Goal: Answer question/provide support: Share knowledge or assist other users

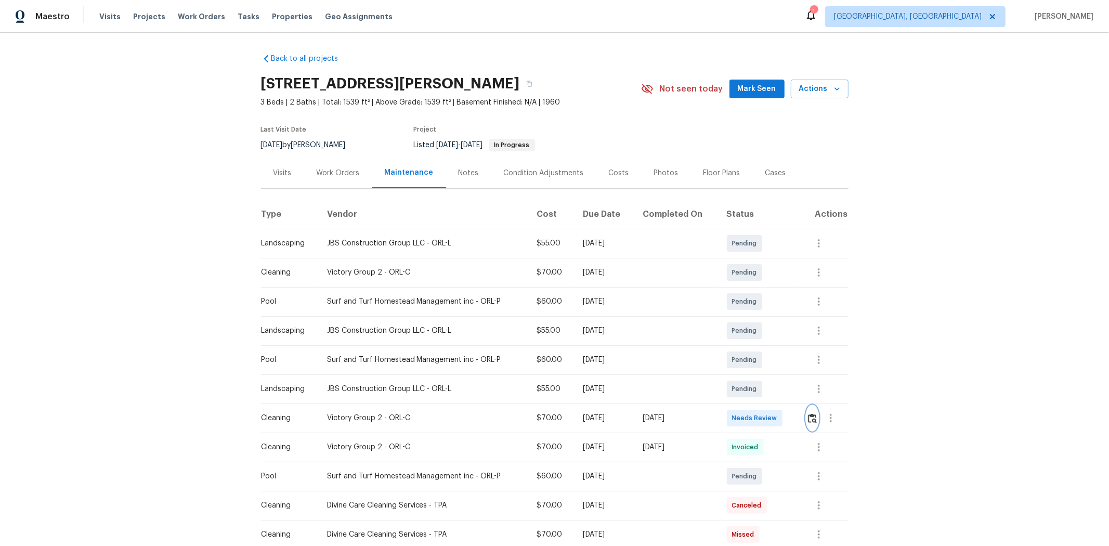
click at [597, 349] on img "button" at bounding box center [812, 418] width 9 height 10
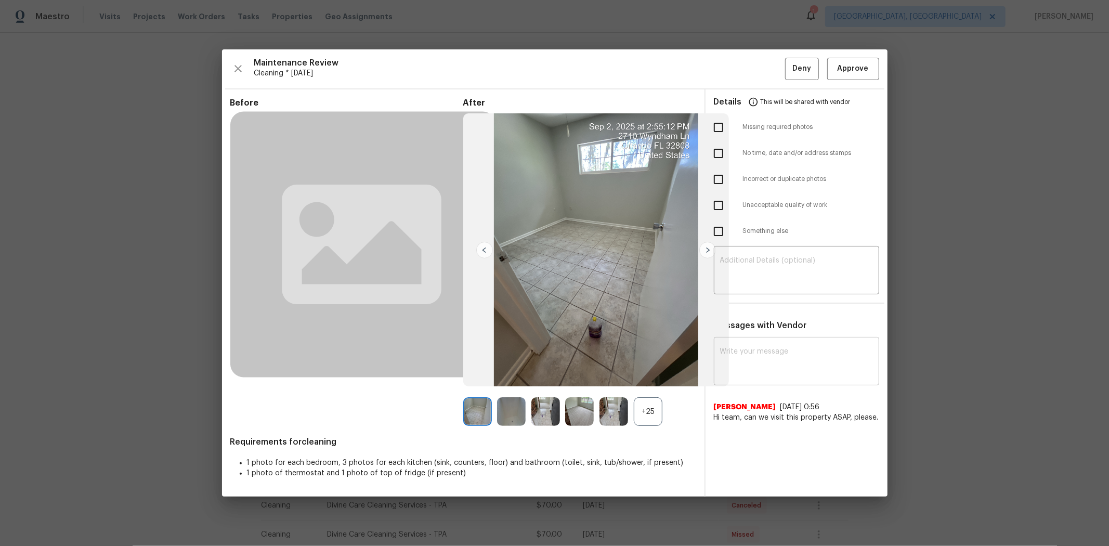
click at [597, 348] on textarea at bounding box center [796, 362] width 153 height 29
paste textarea "Maintenance Audit Team: Hello! After further review, the visit(08/26/2025) has …"
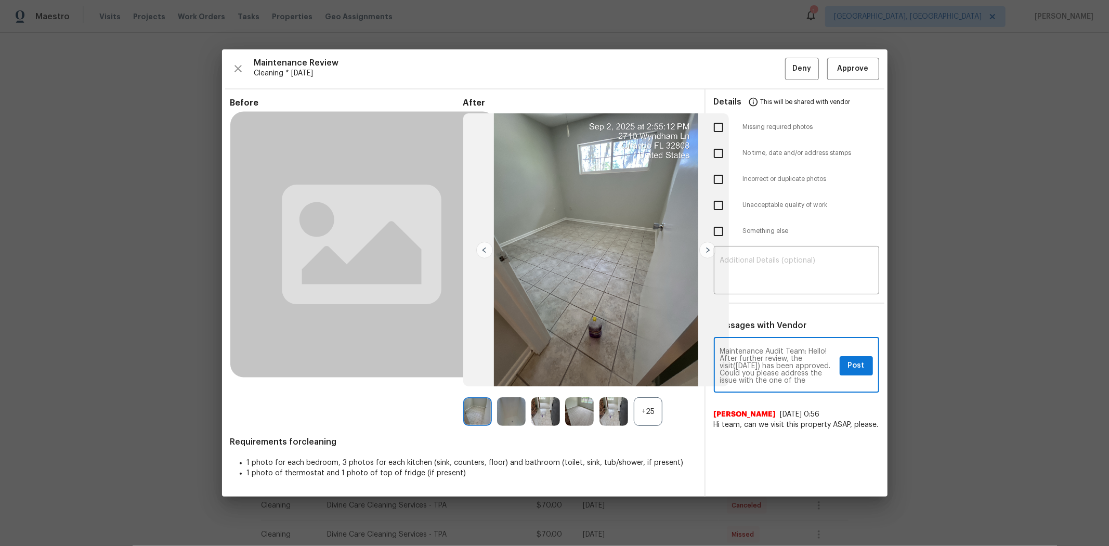
click at [597, 349] on textarea "Maintenance Audit Team: Hello! After further review, the visit(08/26/2025) has …" at bounding box center [777, 366] width 115 height 36
click at [597, 349] on textarea "Maintenance Audit Team: Hello! After further review, the visit(09/02/2025) has …" at bounding box center [777, 366] width 115 height 36
type textarea "Maintenance Audit Team: Hello! After further review, the visit(09/02/2025) has …"
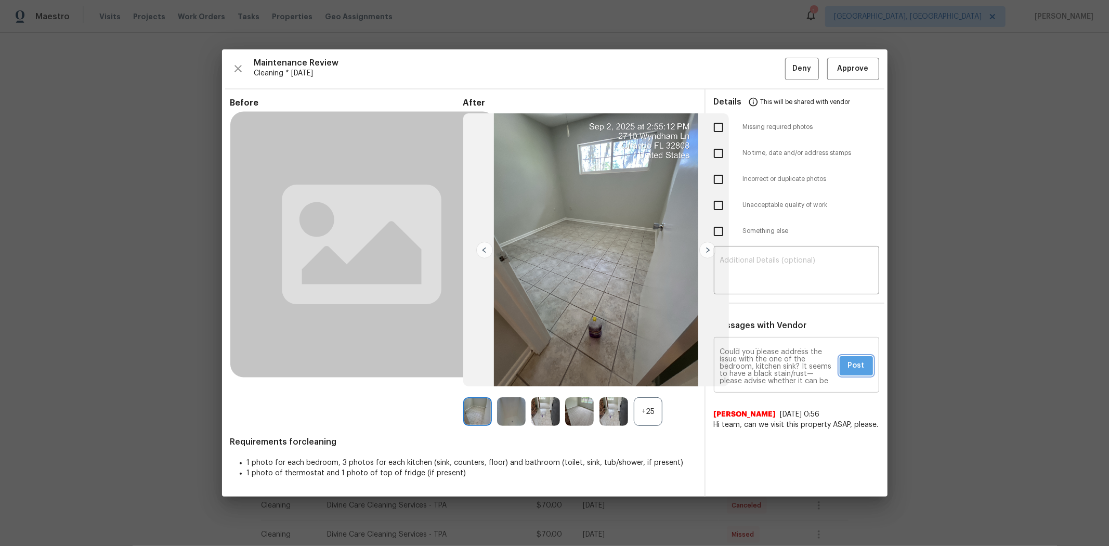
click at [597, 349] on span "Post" at bounding box center [856, 365] width 17 height 13
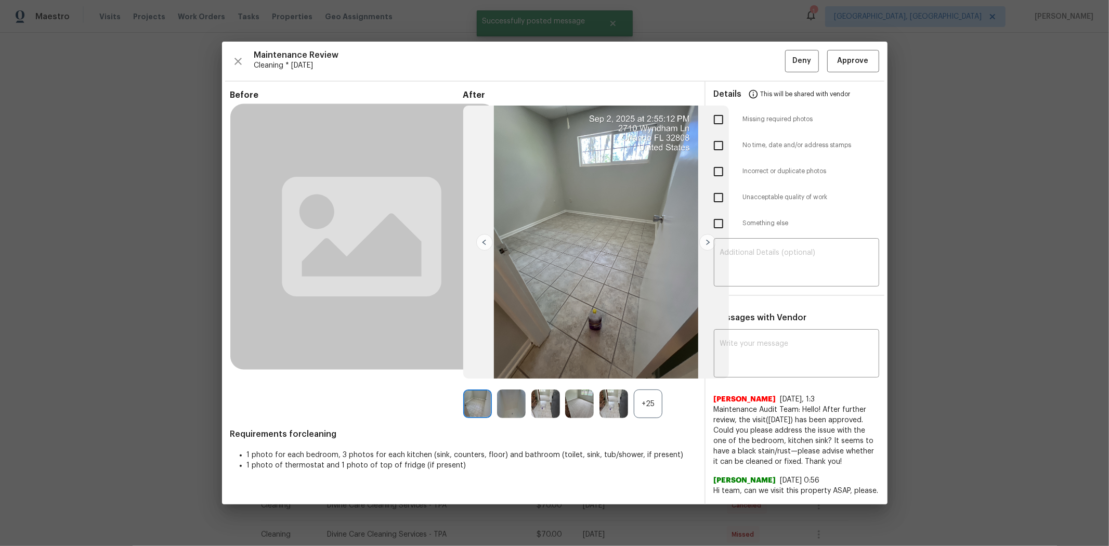
scroll to position [0, 0]
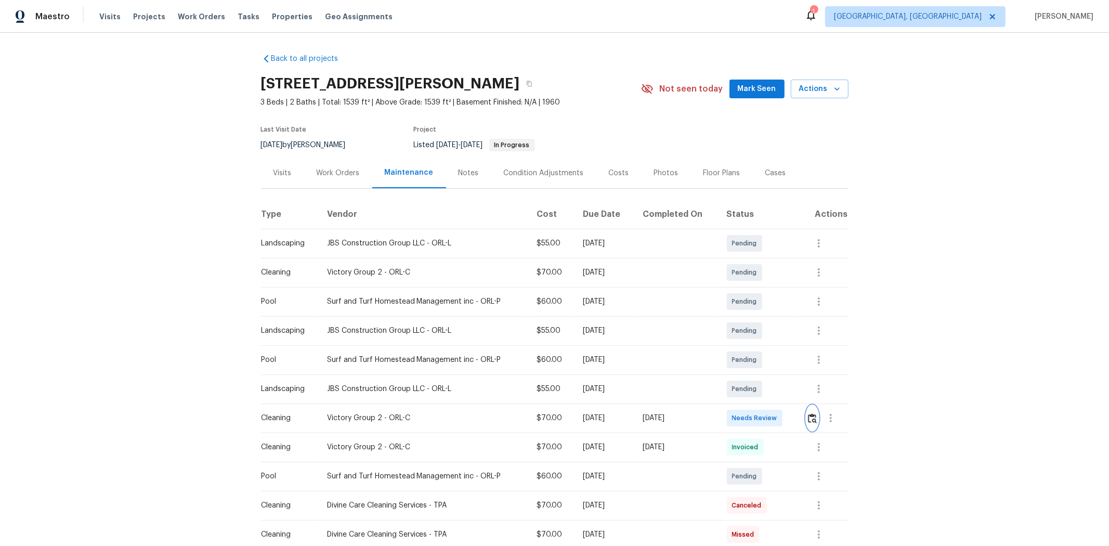
click at [597, 349] on img "button" at bounding box center [812, 418] width 9 height 10
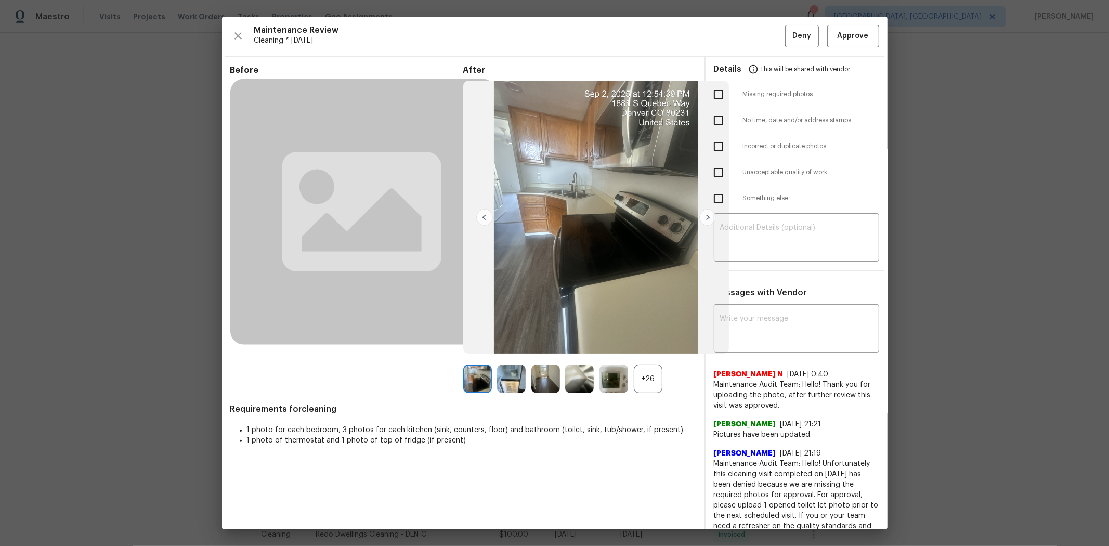
scroll to position [58, 0]
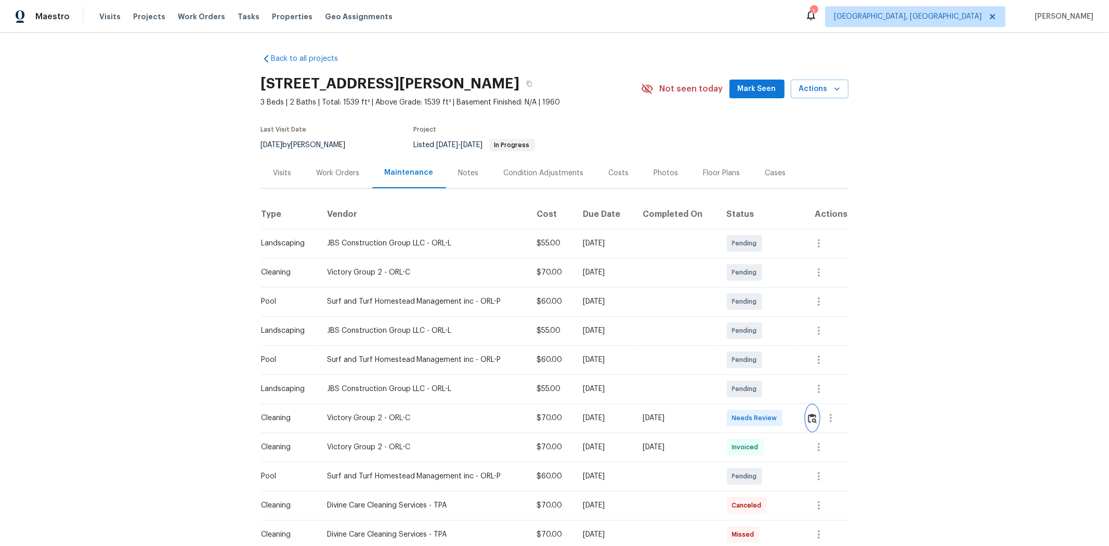
click at [789, 365] on img "button" at bounding box center [812, 418] width 9 height 10
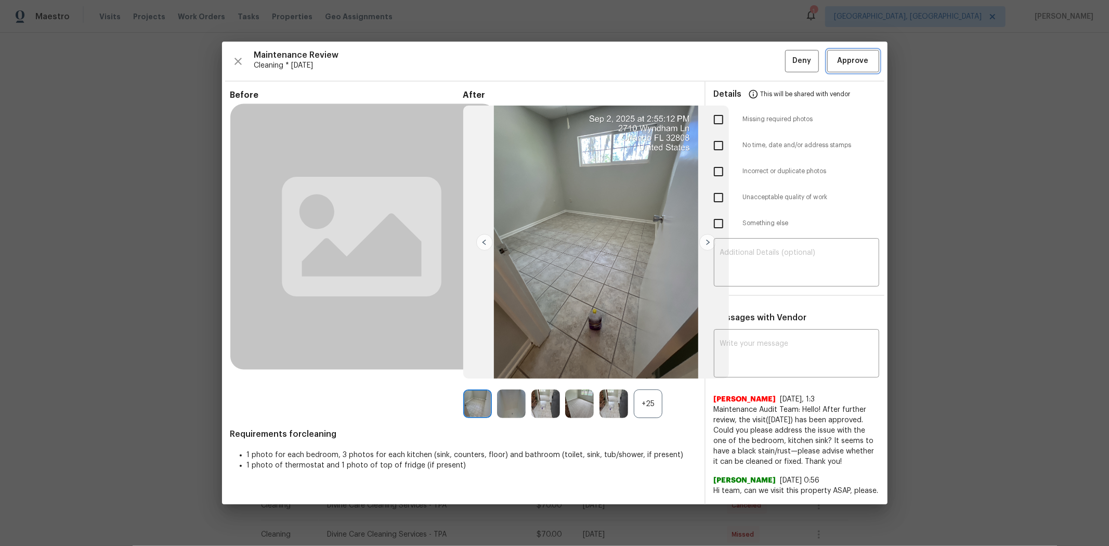
click at [789, 63] on span "Approve" at bounding box center [853, 61] width 31 height 13
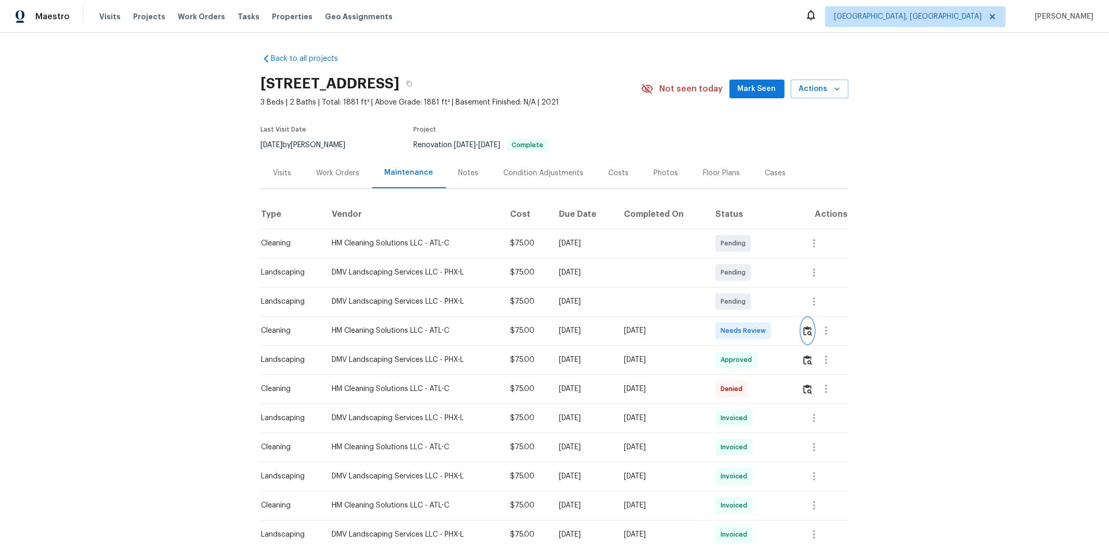
click at [789, 334] on img "button" at bounding box center [808, 331] width 9 height 10
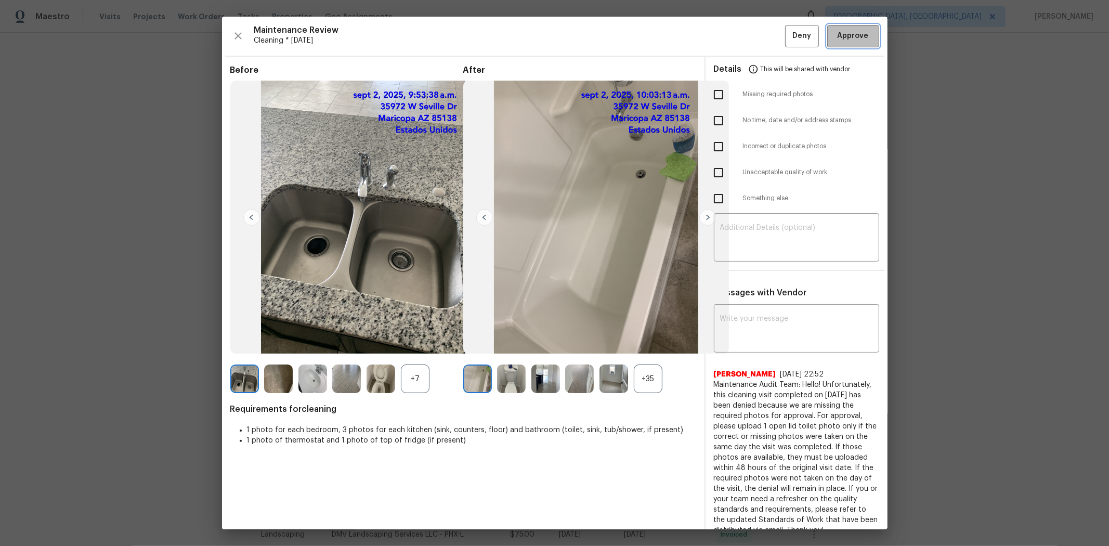
click at [789, 44] on button "Approve" at bounding box center [854, 36] width 52 height 22
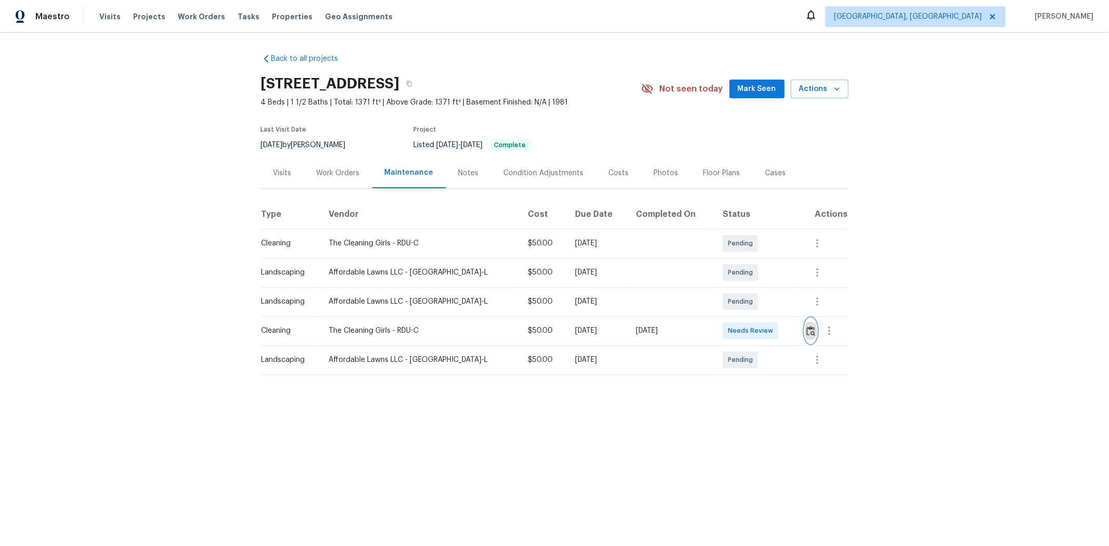
click at [789, 336] on button "button" at bounding box center [811, 330] width 12 height 25
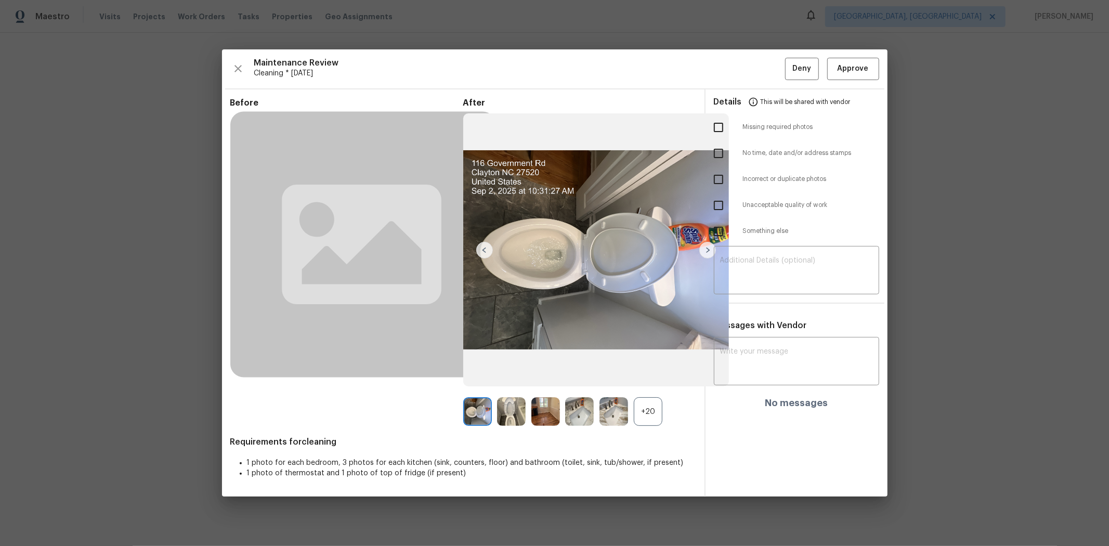
click at [718, 132] on input "checkbox" at bounding box center [719, 128] width 22 height 22
checkbox input "true"
click at [786, 271] on textarea at bounding box center [796, 271] width 153 height 29
paste textarea "Maintenance Audit Team: Hello! Unfortunately, this cleaning visit completed on …"
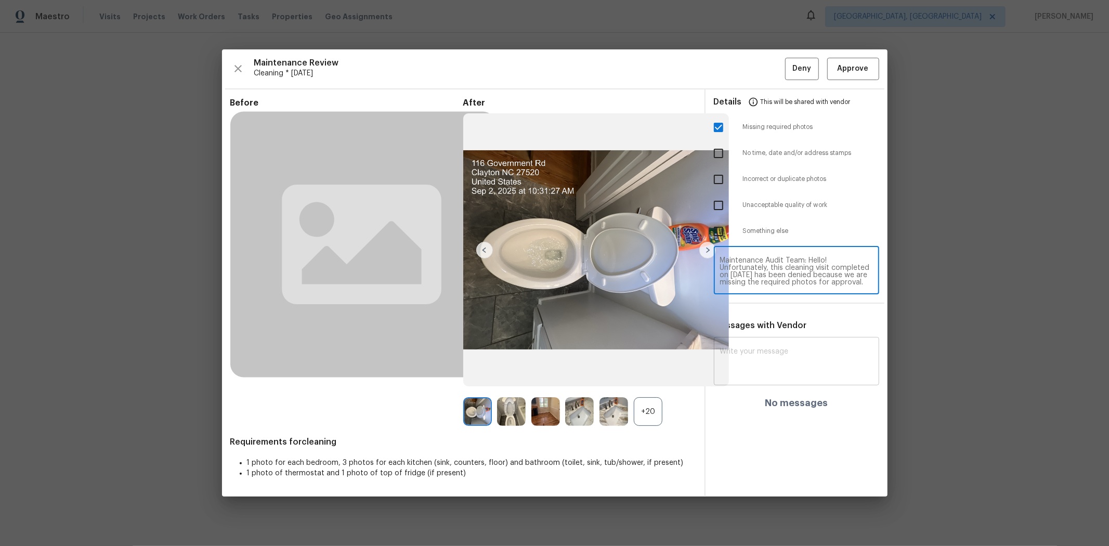
type textarea "Maintenance Audit Team: Hello! Unfortunately, this cleaning visit completed on …"
click at [789, 365] on textarea at bounding box center [796, 362] width 153 height 29
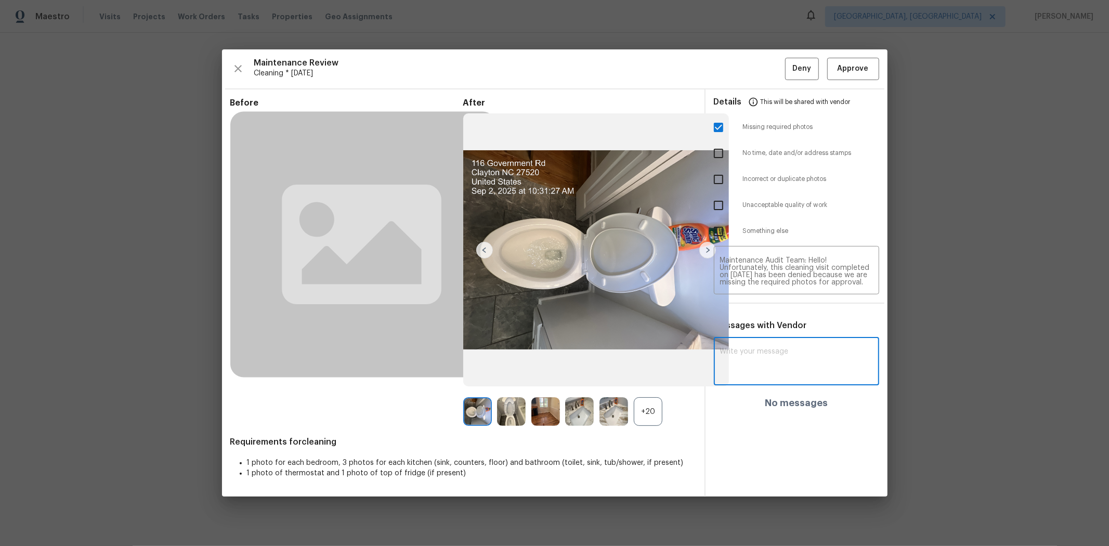
click at [776, 357] on textarea at bounding box center [796, 362] width 153 height 29
click at [771, 345] on div "x ​" at bounding box center [796, 363] width 165 height 46
paste textarea "Maintenance Audit Team: Hello! Unfortunately, this cleaning visit completed on …"
type textarea "Maintenance Audit Team: Hello! Unfortunately, this cleaning visit completed on …"
click at [789, 361] on button "Post" at bounding box center [856, 365] width 33 height 19
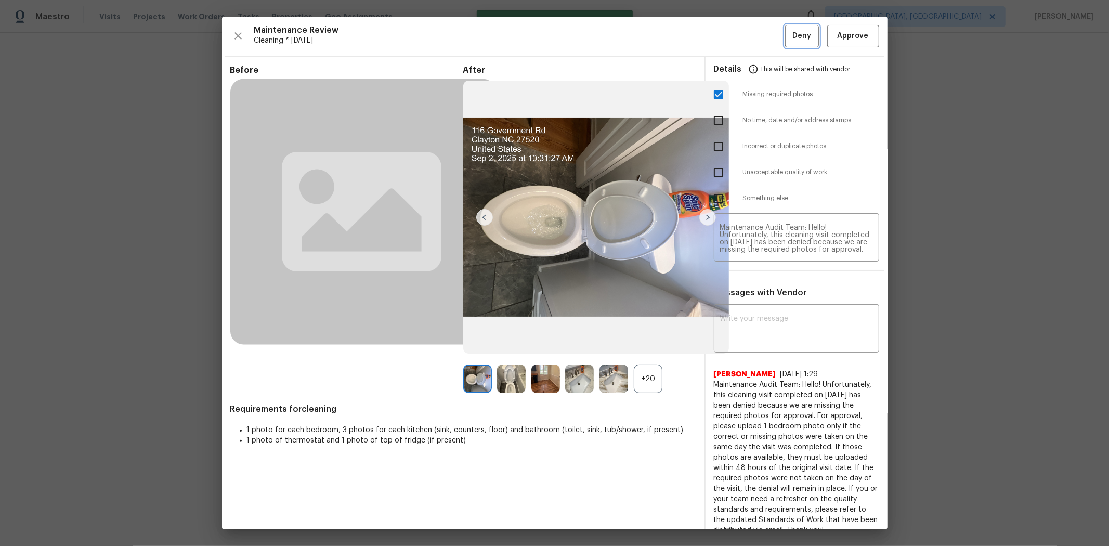
click at [789, 42] on span "Deny" at bounding box center [802, 36] width 19 height 13
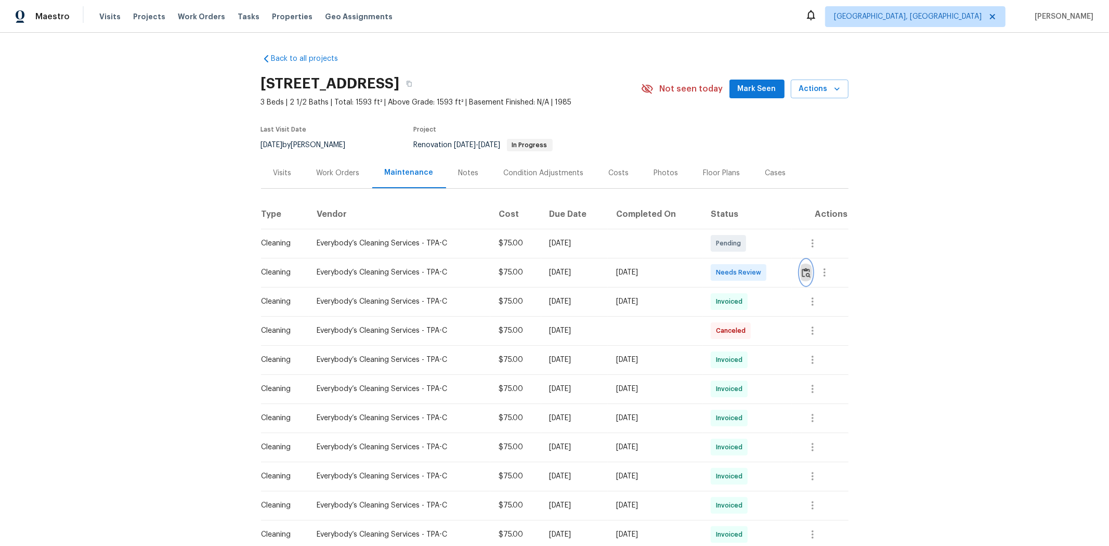
click at [789, 273] on img "button" at bounding box center [806, 273] width 9 height 10
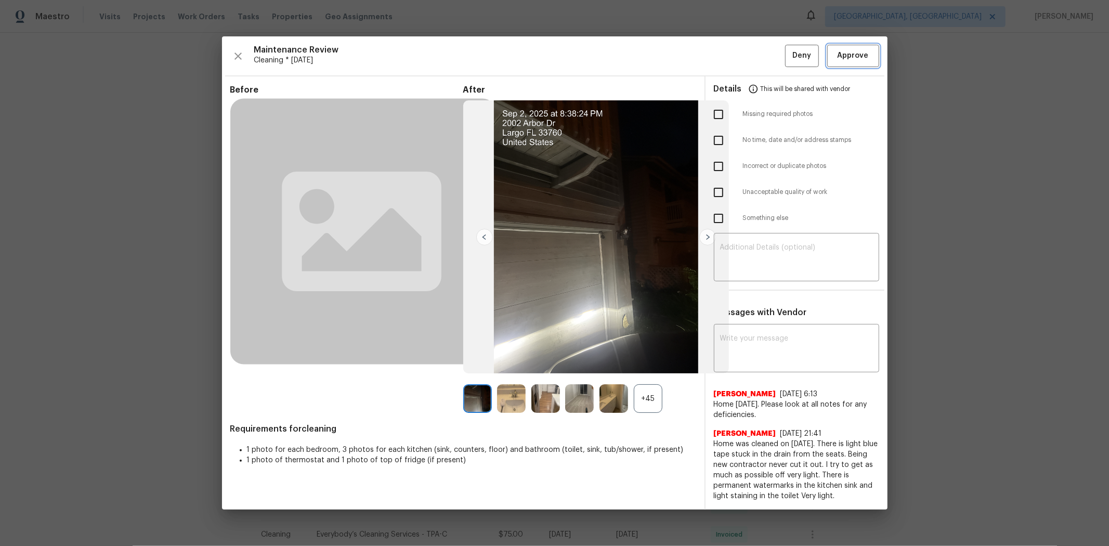
click at [789, 54] on span "Approve" at bounding box center [853, 55] width 31 height 13
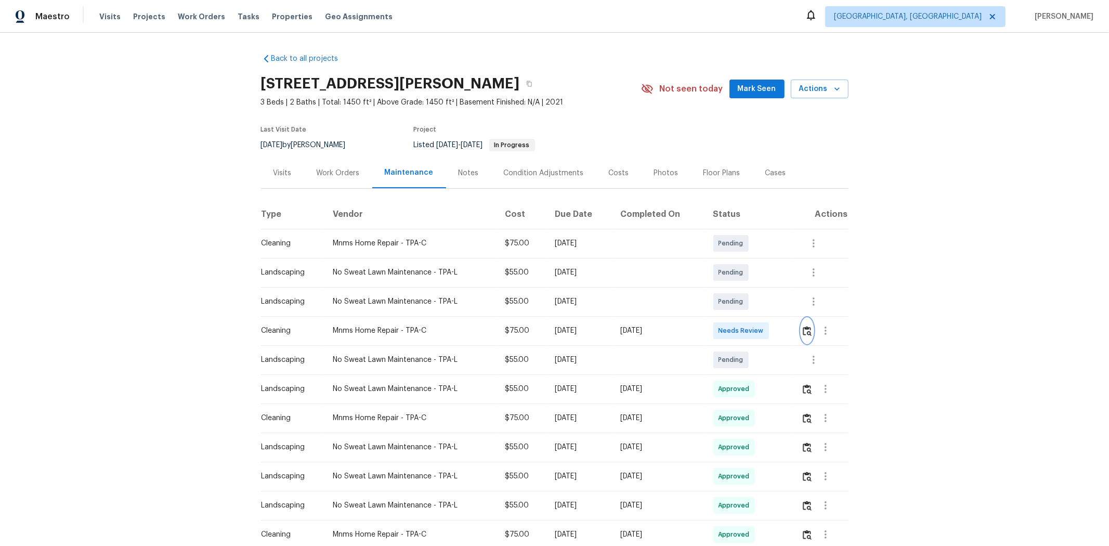
click at [789, 333] on button "button" at bounding box center [808, 330] width 12 height 25
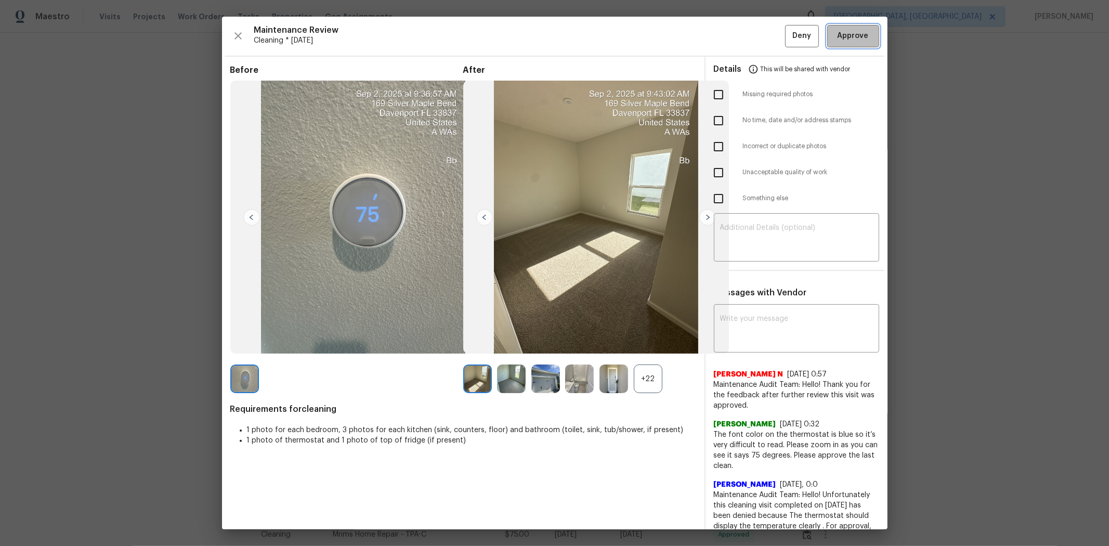
click at [789, 45] on button "Approve" at bounding box center [854, 36] width 52 height 22
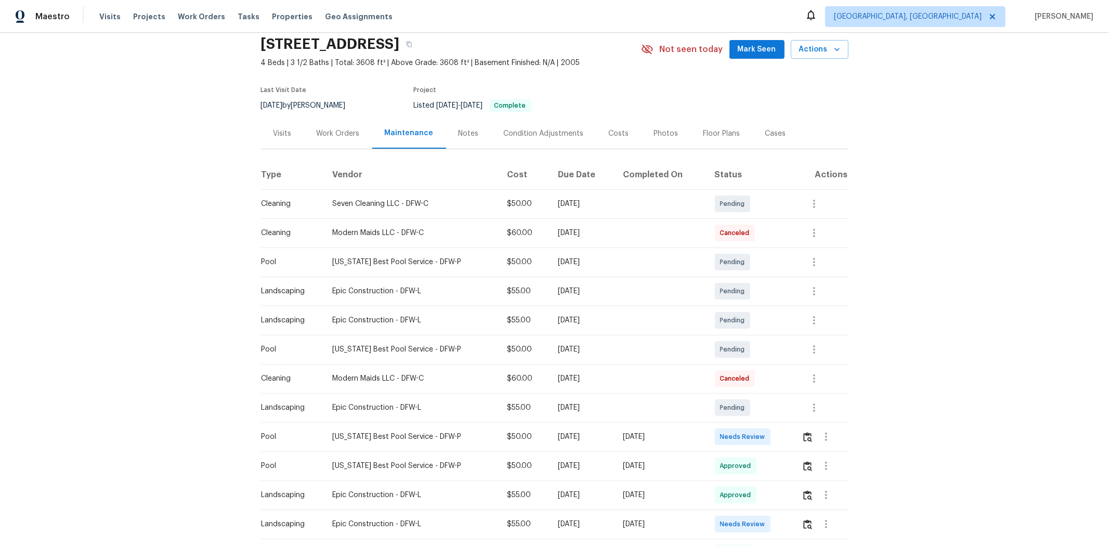
scroll to position [58, 0]
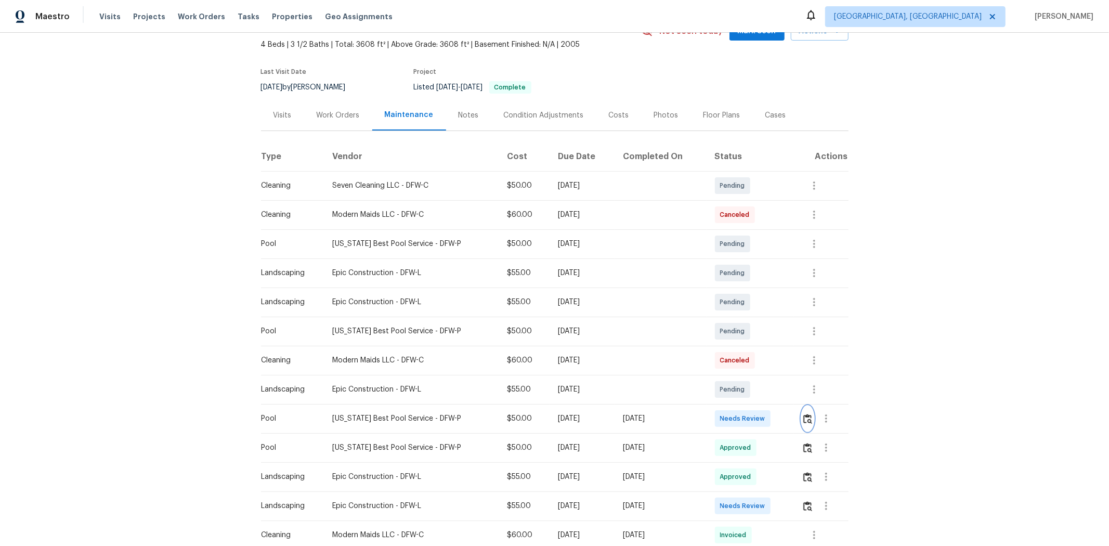
click at [789, 365] on img "button" at bounding box center [808, 419] width 9 height 10
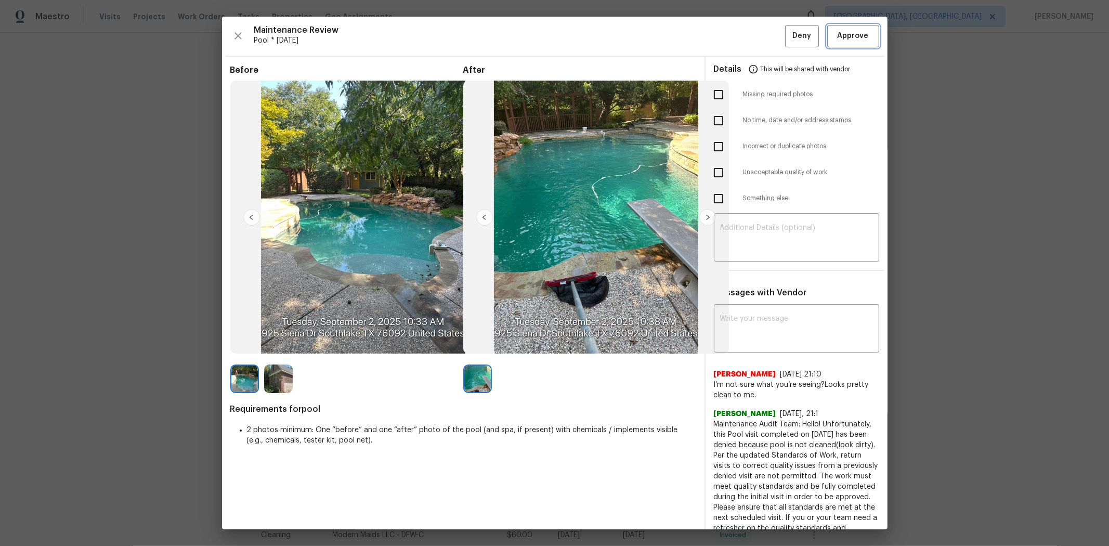
click at [789, 37] on span "Approve" at bounding box center [853, 36] width 31 height 13
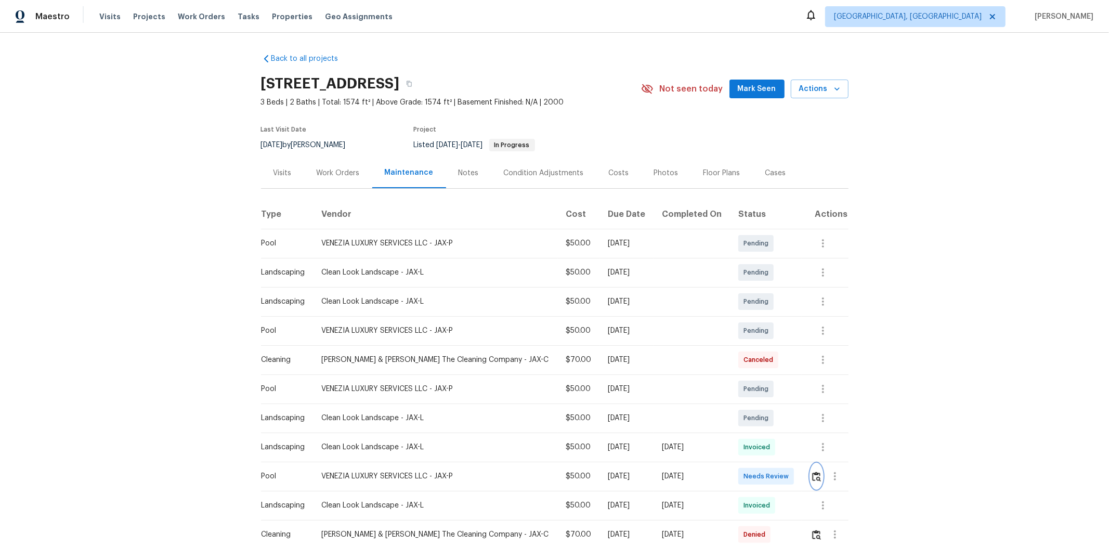
click at [789, 365] on img "button" at bounding box center [816, 477] width 9 height 10
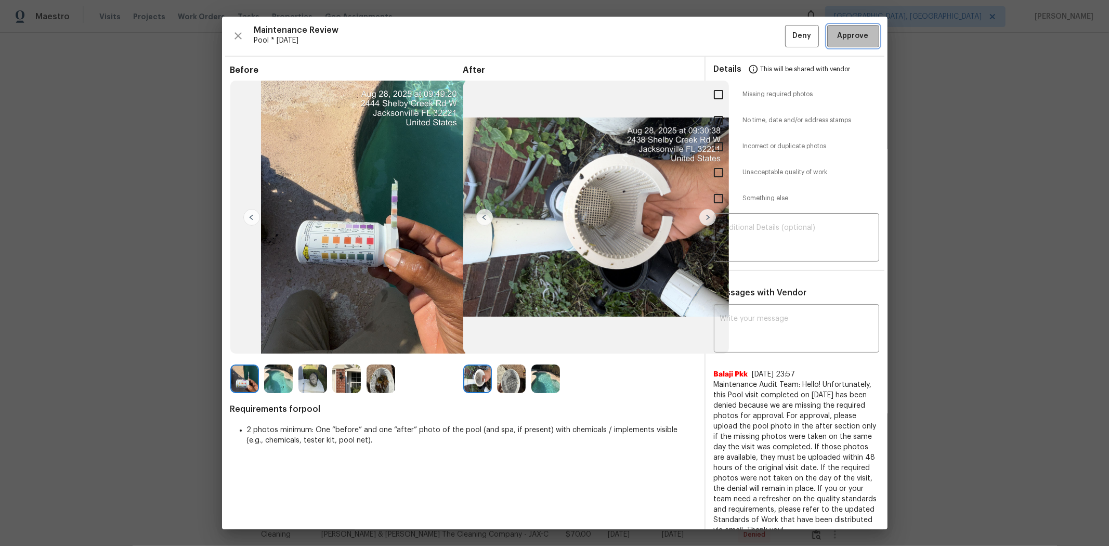
click at [789, 26] on button "Approve" at bounding box center [854, 36] width 52 height 22
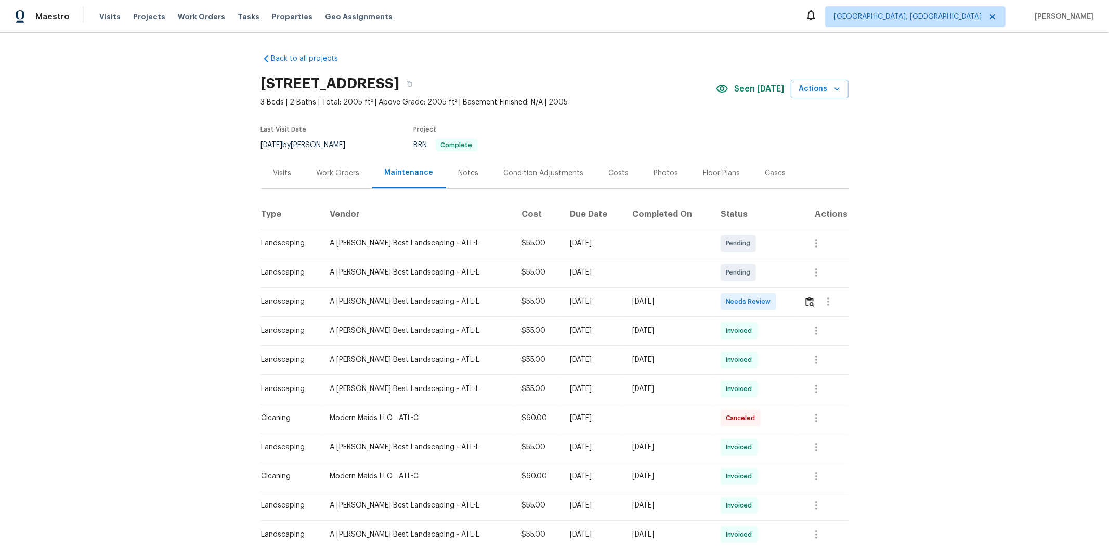
click at [789, 295] on td at bounding box center [822, 301] width 53 height 29
click at [789, 297] on img "button" at bounding box center [810, 302] width 9 height 10
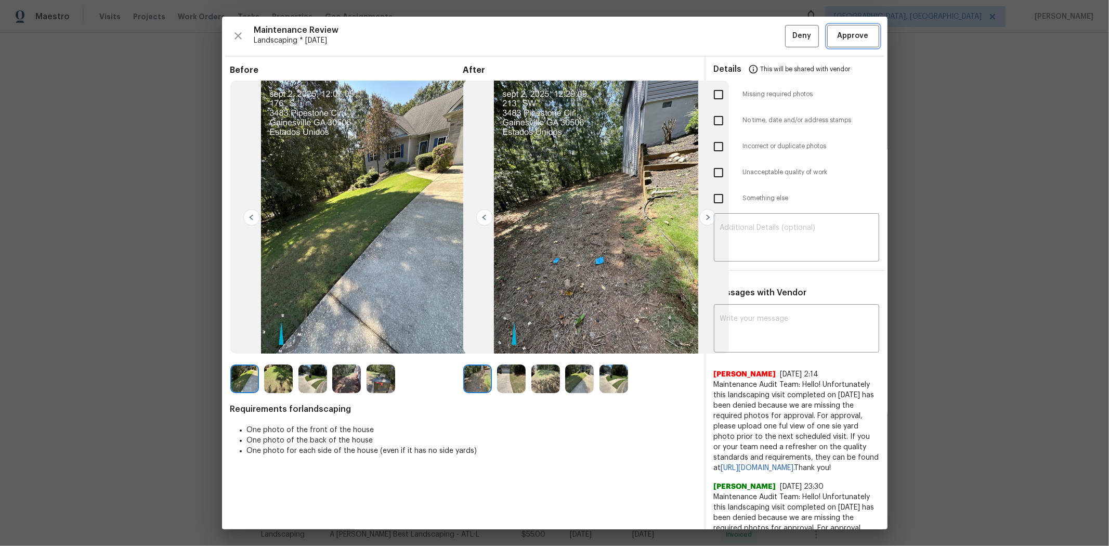
click at [789, 37] on span "Approve" at bounding box center [853, 36] width 31 height 13
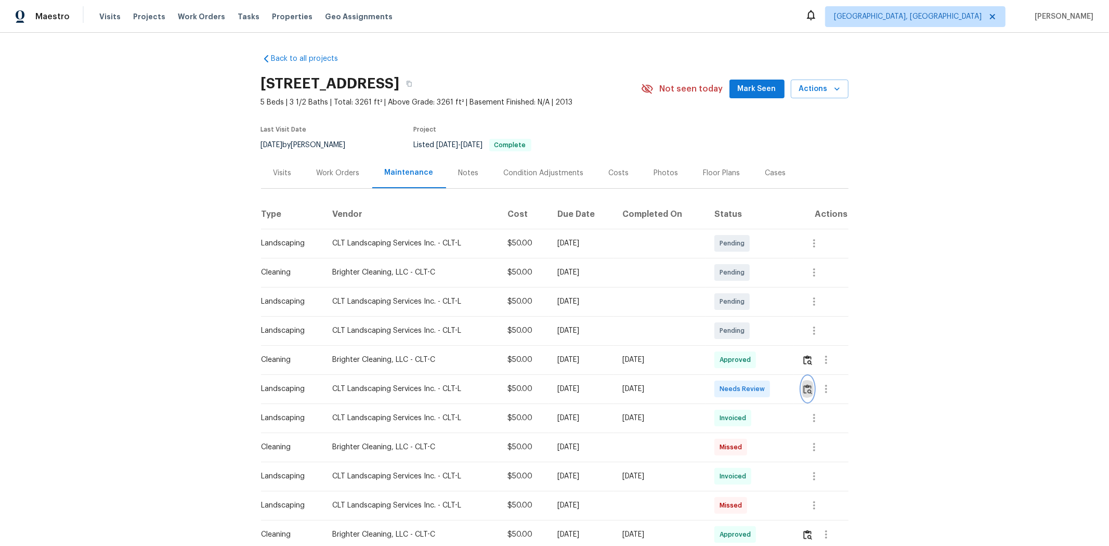
click at [789, 365] on button "button" at bounding box center [808, 389] width 12 height 25
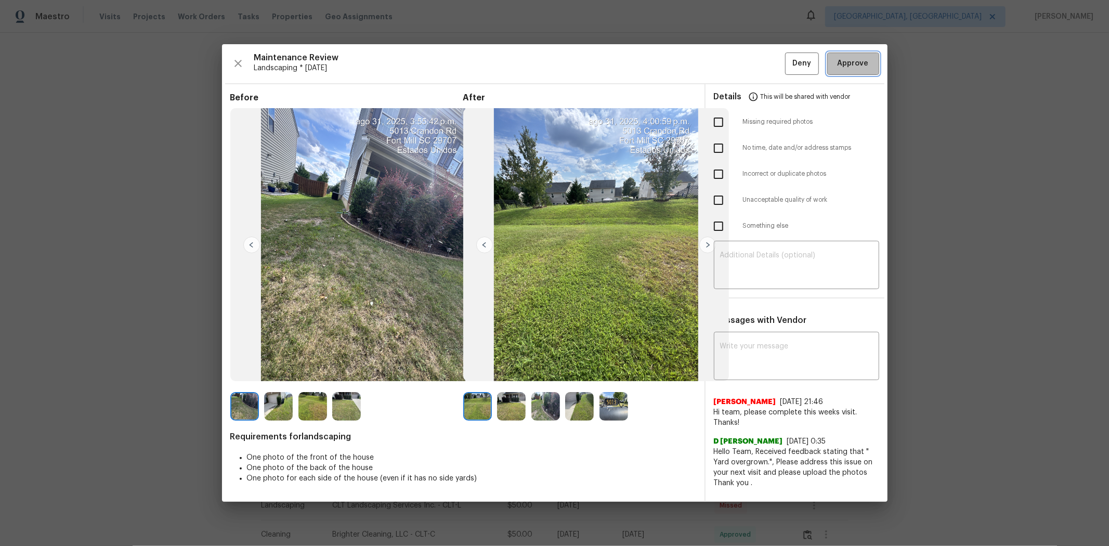
click at [789, 60] on span "Approve" at bounding box center [853, 63] width 31 height 13
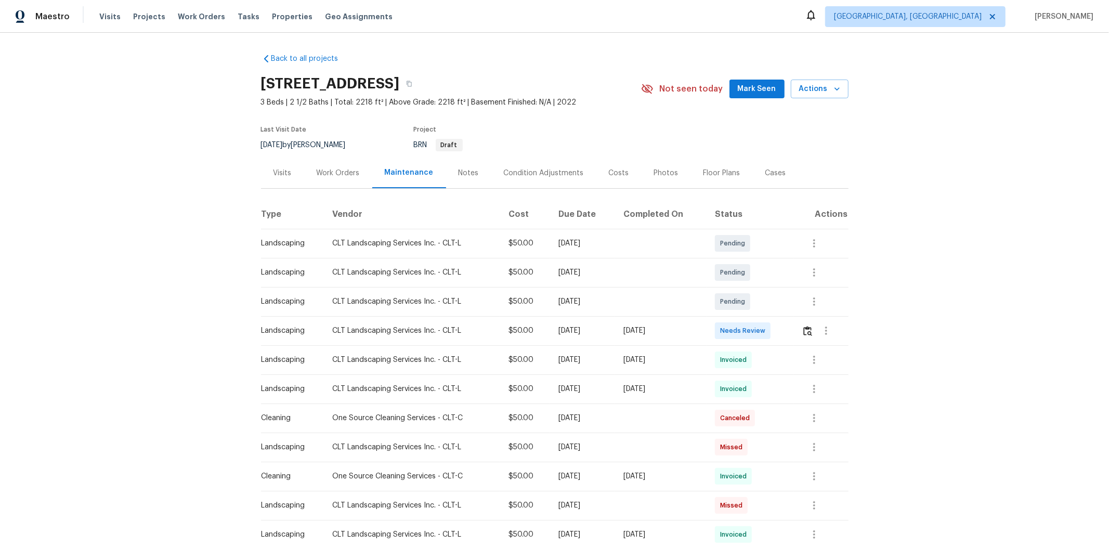
click at [789, 330] on td at bounding box center [821, 330] width 55 height 29
click at [789, 330] on button "button" at bounding box center [808, 330] width 12 height 25
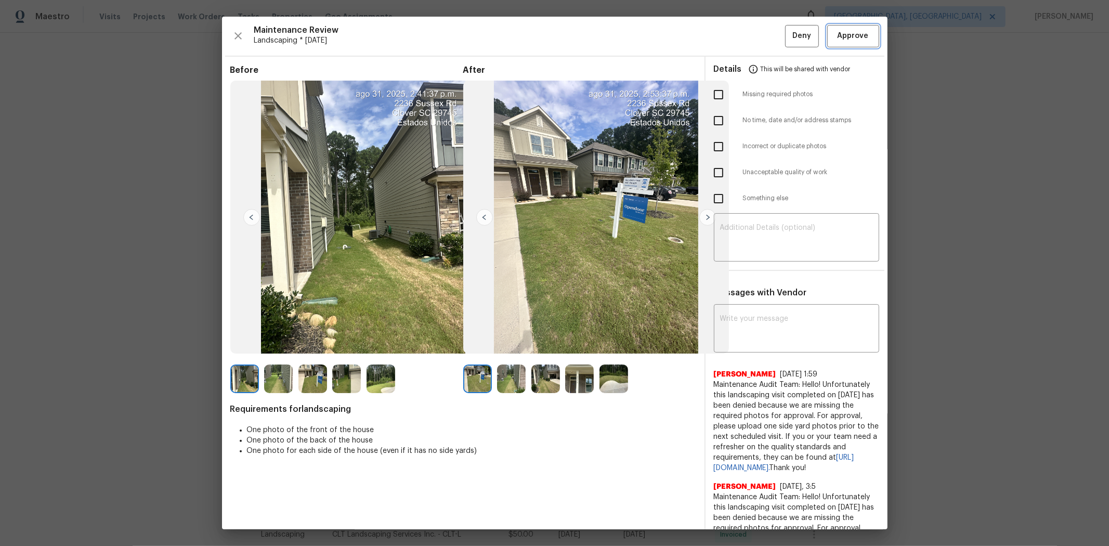
click at [789, 38] on span "Approve" at bounding box center [853, 36] width 31 height 13
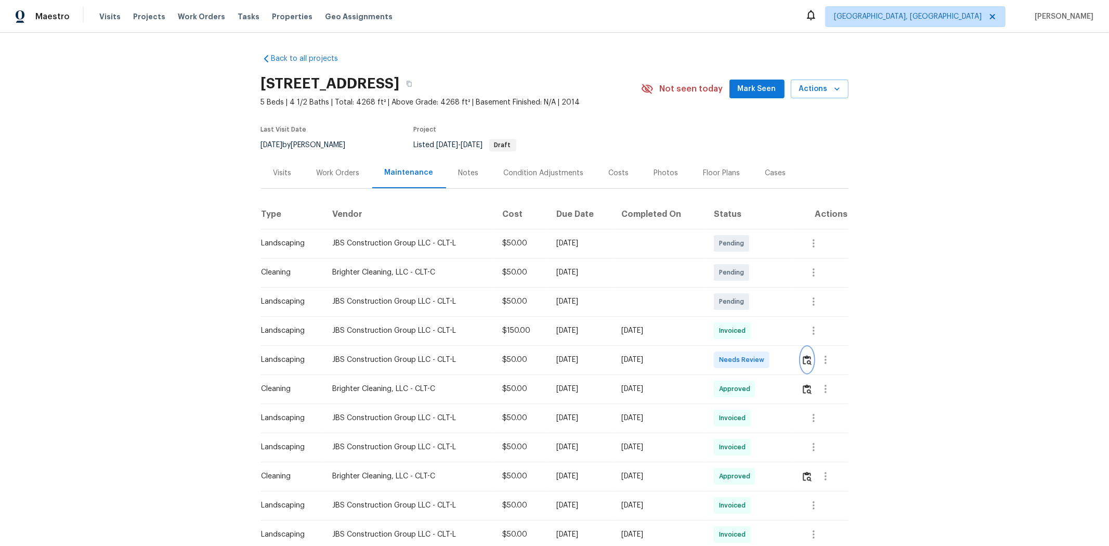
click at [789, 361] on img "button" at bounding box center [807, 360] width 9 height 10
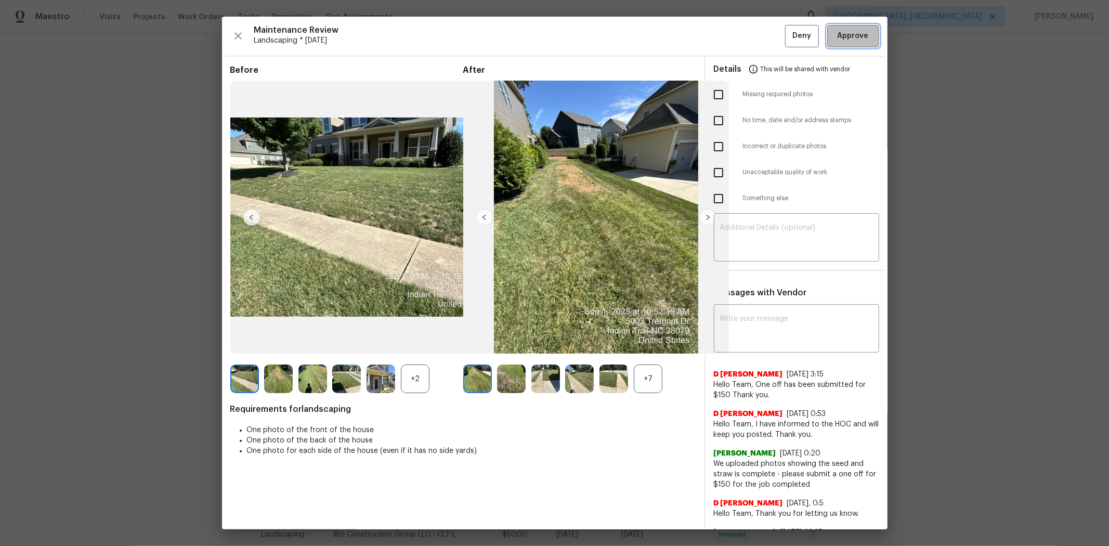
click at [789, 39] on span "Approve" at bounding box center [853, 36] width 35 height 13
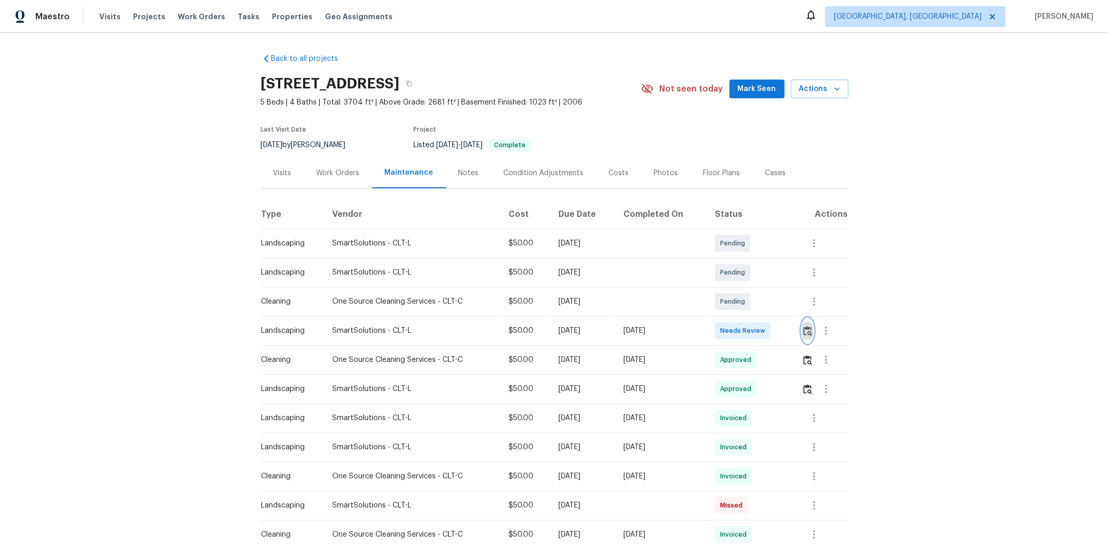
click at [789, 327] on img "button" at bounding box center [808, 331] width 9 height 10
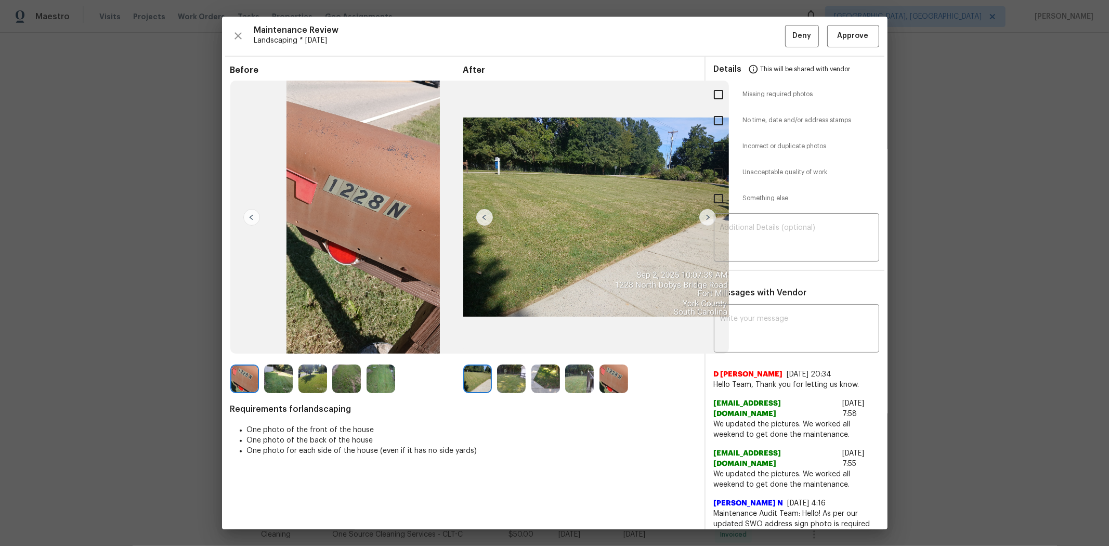
click at [708, 96] on input "checkbox" at bounding box center [719, 95] width 22 height 22
checkbox input "true"
click at [772, 231] on textarea at bounding box center [796, 238] width 153 height 29
paste textarea "Maintenance Audit Team: Hello! Unfortunately, this landscaping visit completed …"
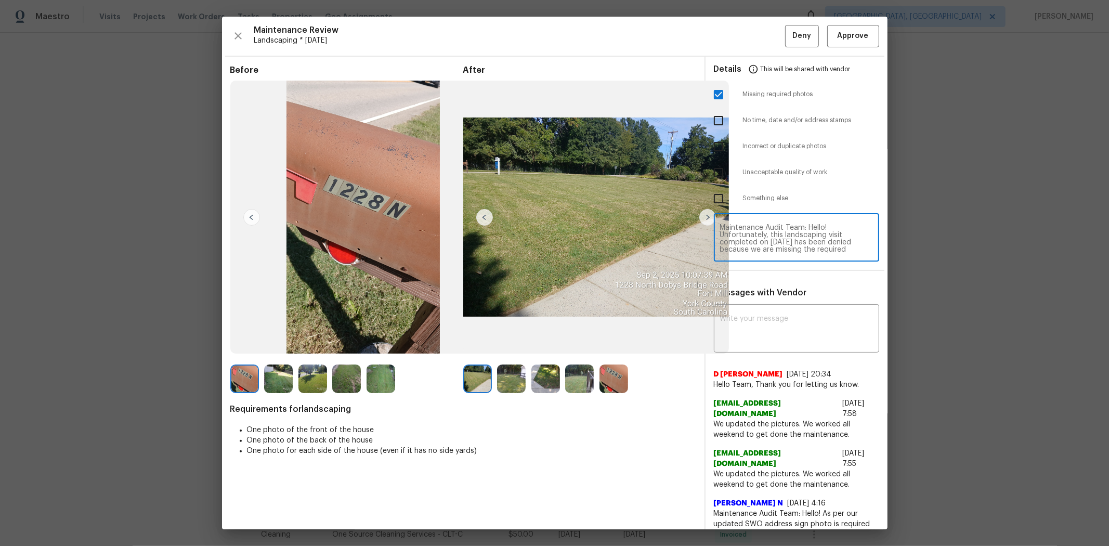
click at [789, 237] on textarea "Maintenance Audit Team: Hello! Unfortunately, this landscaping visit completed …" at bounding box center [796, 238] width 153 height 29
type textarea "Maintenance Audit Team: Hello! Unfortunately, this landscaping visit completed …"
click at [775, 320] on textarea at bounding box center [796, 329] width 153 height 29
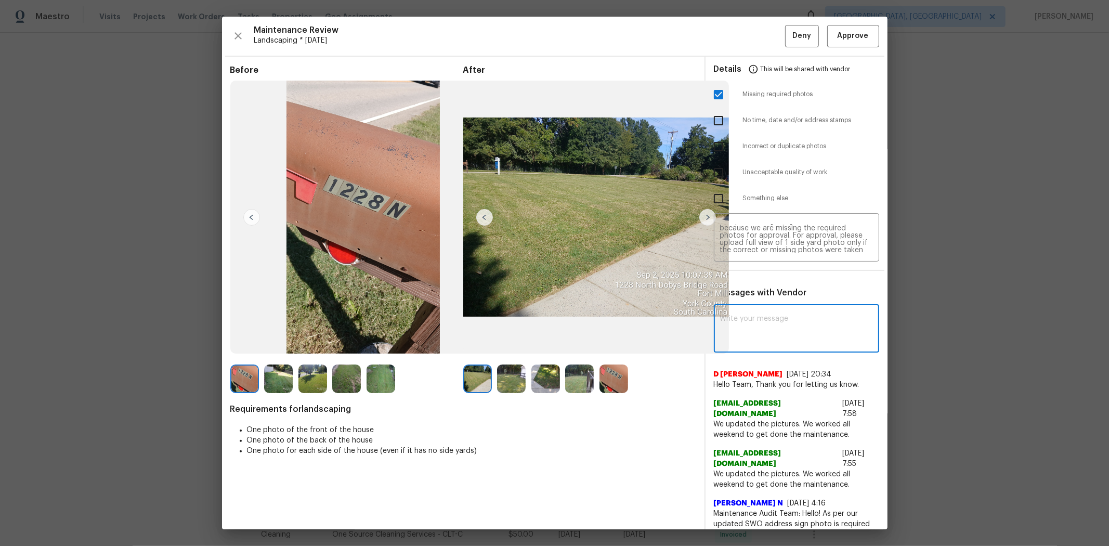
paste textarea "Maintenance Audit Team: Hello! Unfortunately, this landscaping visit completed …"
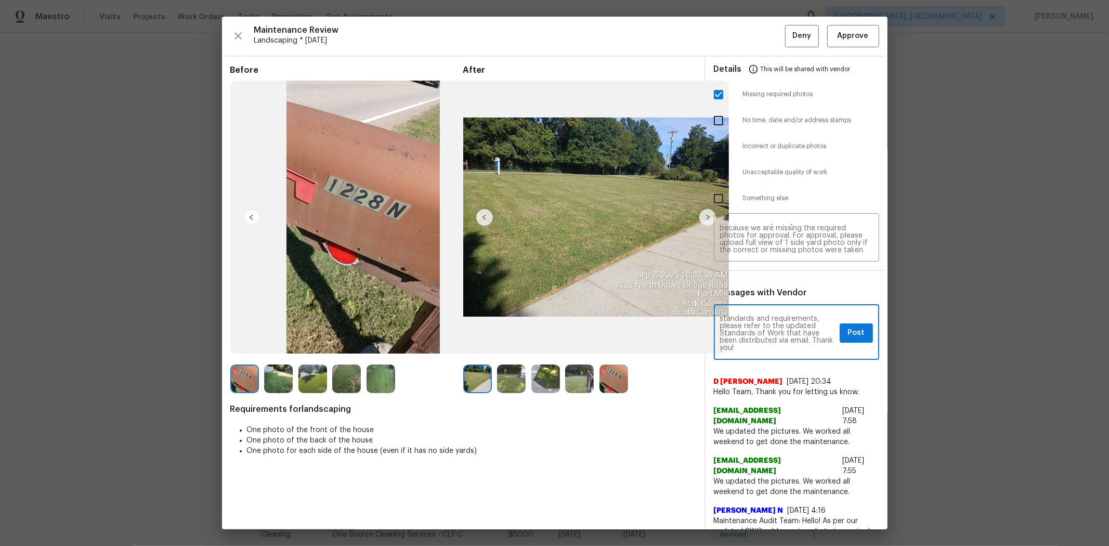
type textarea "Maintenance Audit Team: Hello! Unfortunately, this landscaping visit completed …"
click at [789, 337] on span "Post" at bounding box center [856, 333] width 17 height 13
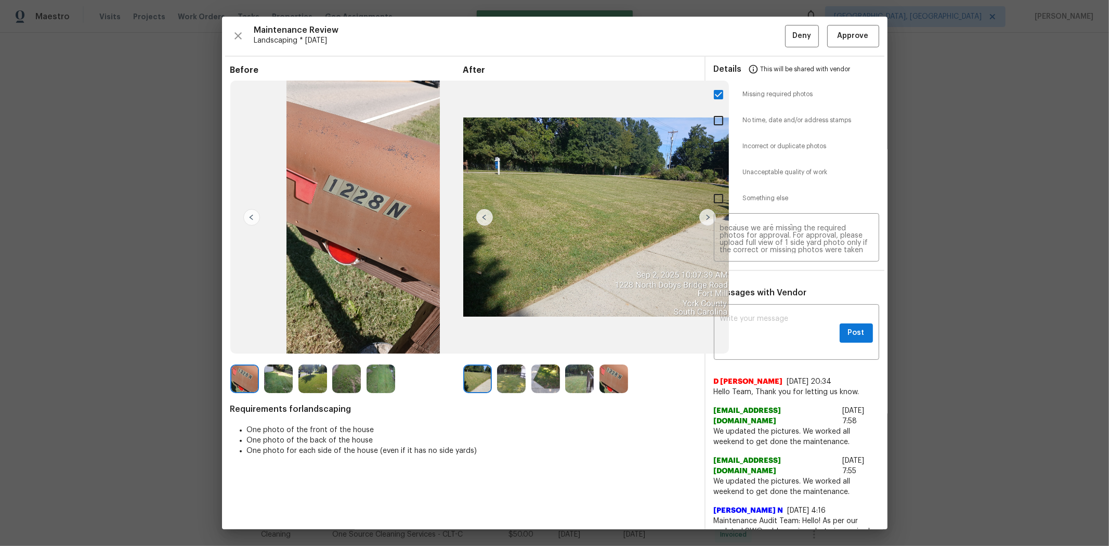
scroll to position [0, 0]
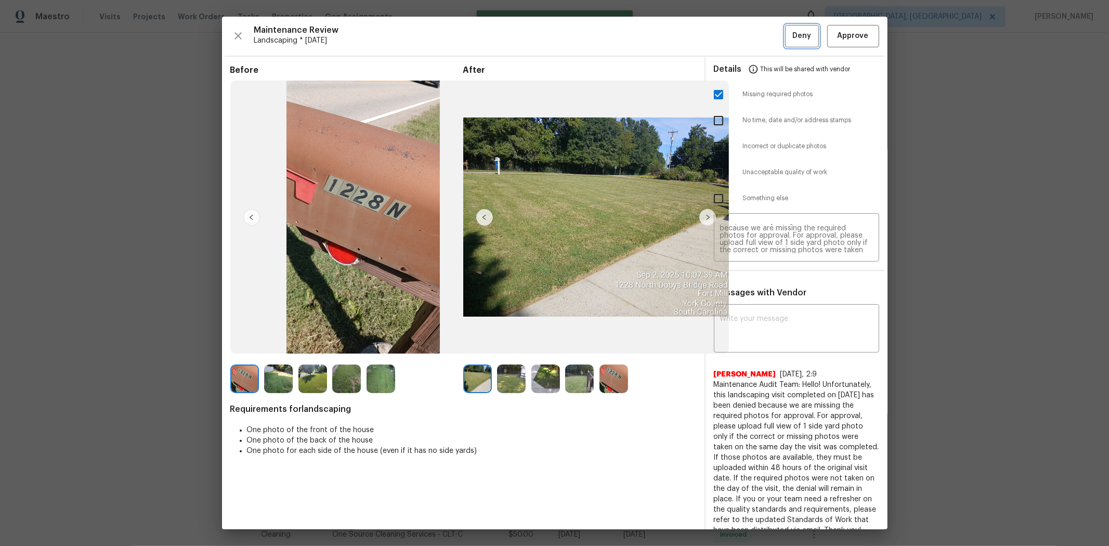
click at [789, 41] on span "Deny" at bounding box center [802, 36] width 19 height 13
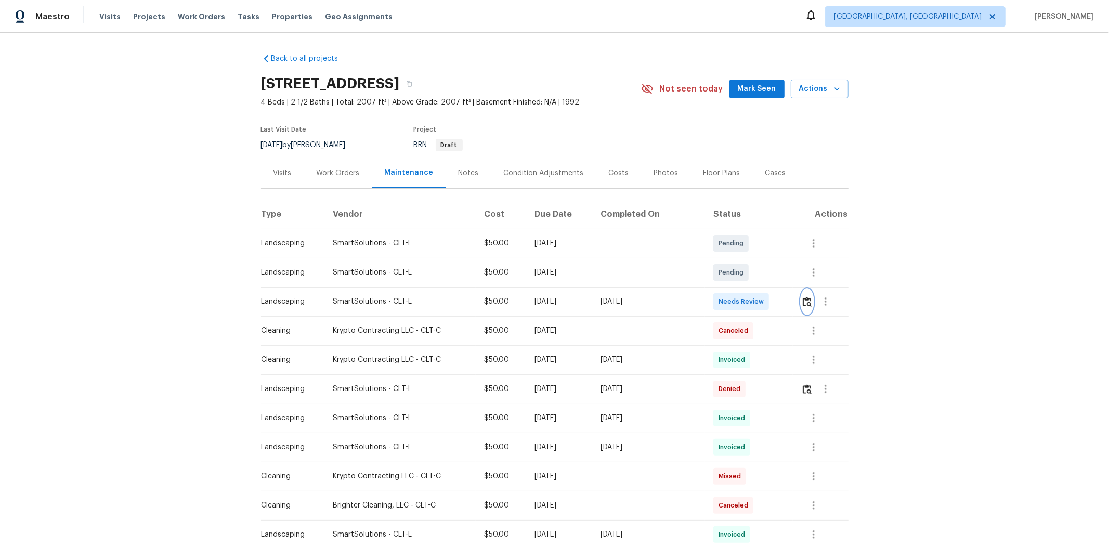
click at [789, 300] on img "button" at bounding box center [807, 302] width 9 height 10
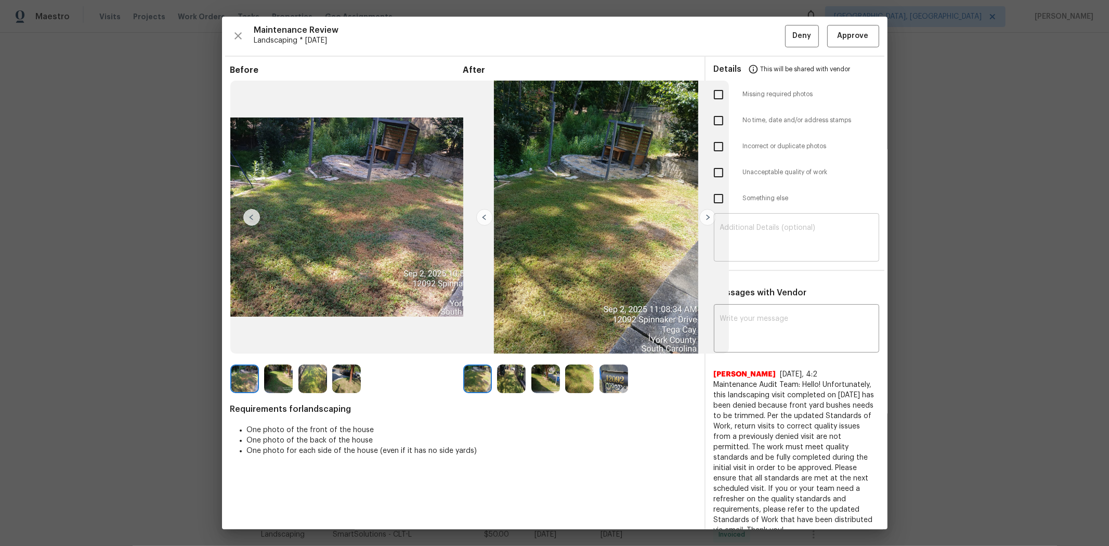
drag, startPoint x: 712, startPoint y: 196, endPoint x: 746, endPoint y: 220, distance: 41.8
click at [711, 197] on input "checkbox" at bounding box center [719, 199] width 22 height 22
checkbox input "true"
click at [749, 224] on textarea at bounding box center [796, 238] width 153 height 29
paste textarea "Maintenance Audit Team: Hello! Unfortunately, this landscaping visit completed …"
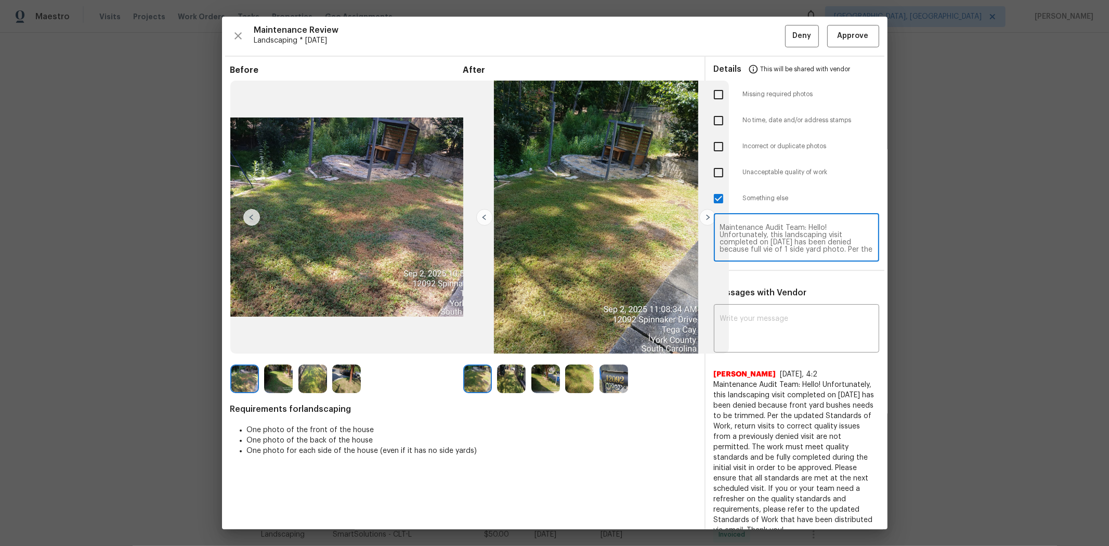
click at [763, 241] on textarea "Maintenance Audit Team: Hello! Unfortunately, this landscaping visit completed …" at bounding box center [796, 238] width 153 height 29
type textarea "Maintenance Audit Team: Hello! Unfortunately, this landscaping visit completed …"
click at [789, 316] on textarea at bounding box center [796, 329] width 153 height 29
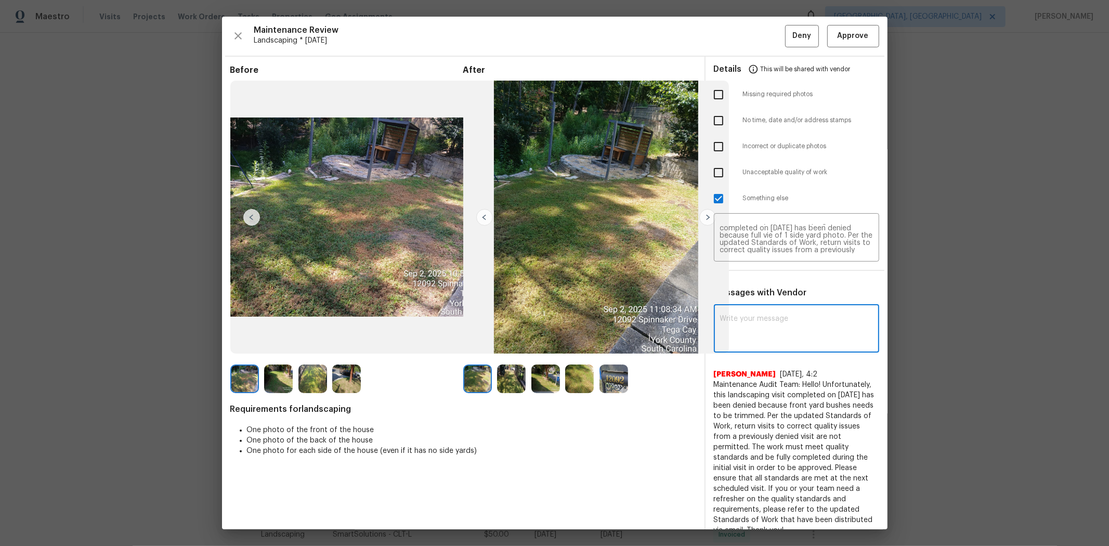
paste textarea "Maintenance Audit Team: Hello! Unfortunately, this landscaping visit completed …"
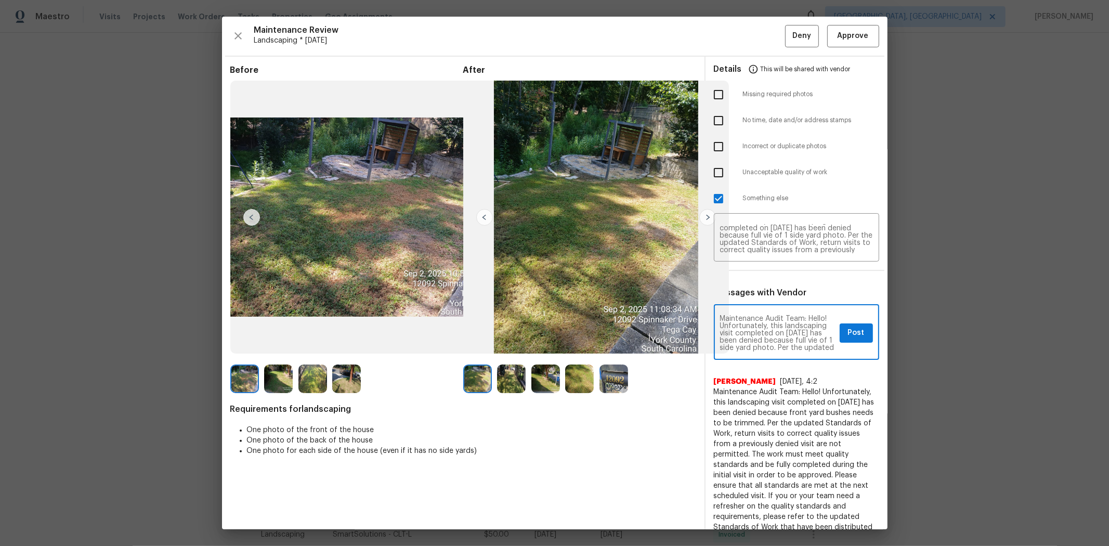
scroll to position [138, 0]
type textarea "Maintenance Audit Team: Hello! Unfortunately, this landscaping visit completed …"
click at [789, 334] on span "Post" at bounding box center [856, 333] width 17 height 13
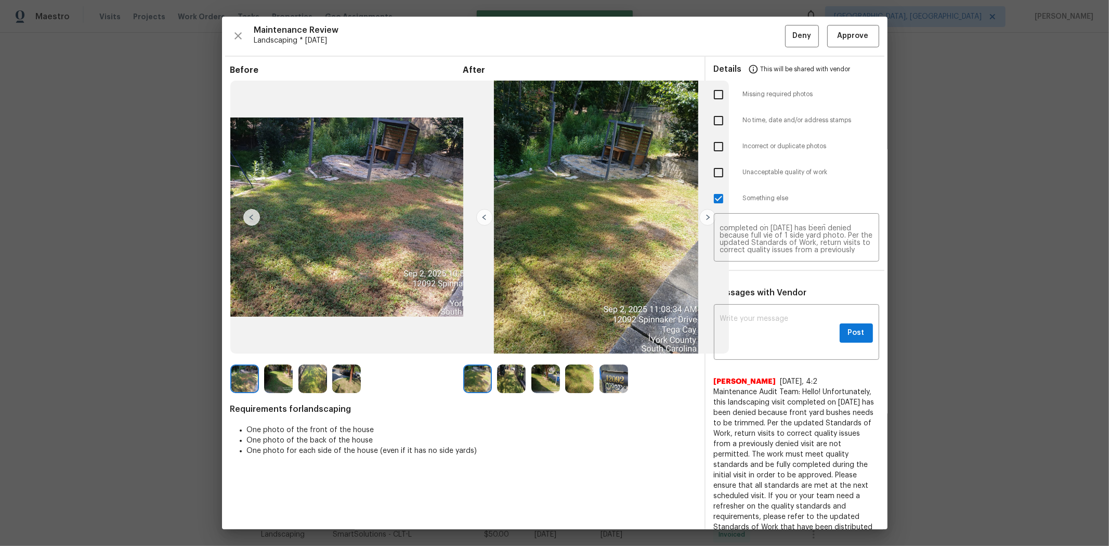
scroll to position [0, 0]
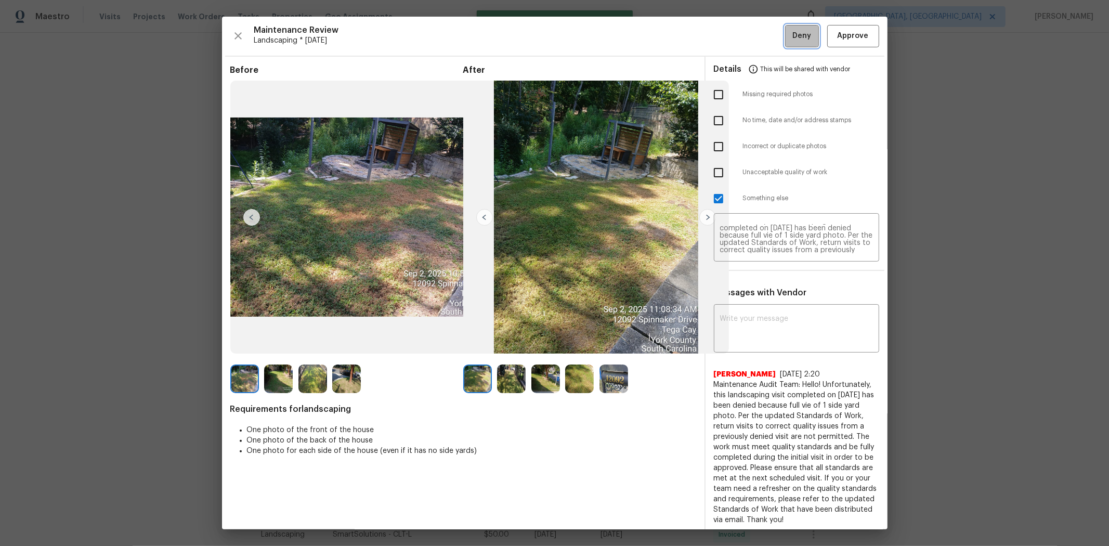
click at [789, 37] on span "Deny" at bounding box center [802, 36] width 19 height 13
